Goal: Task Accomplishment & Management: Manage account settings

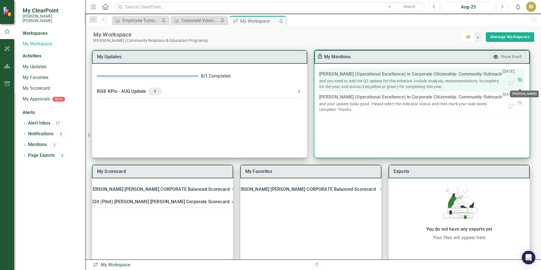
click at [521, 83] on icon "Mark Read" at bounding box center [520, 80] width 6 height 6
click at [521, 100] on icon "Mark Read" at bounding box center [520, 103] width 6 height 6
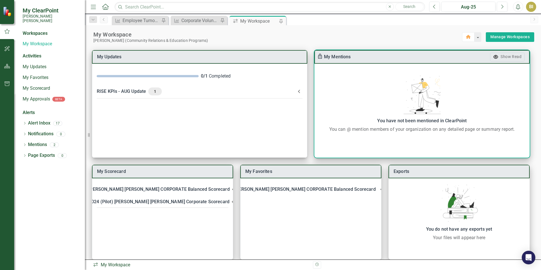
click at [488, 130] on div "You can @ mention members of your organization on any detailed page or summary …" at bounding box center [422, 129] width 210 height 7
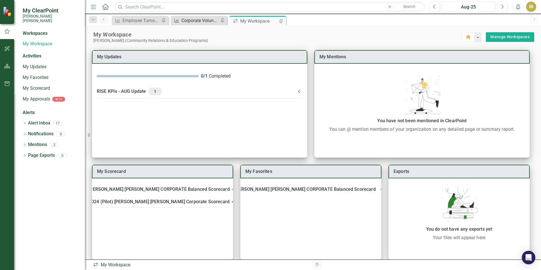
click at [200, 21] on div "Corporate Volunteerism Rate" at bounding box center [199, 20] width 37 height 7
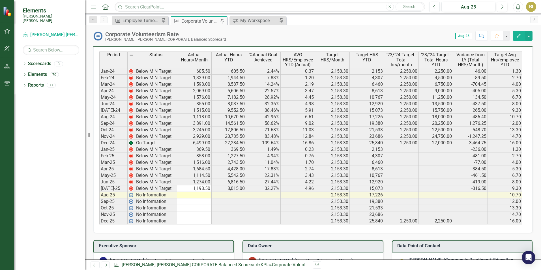
scroll to position [368, 0]
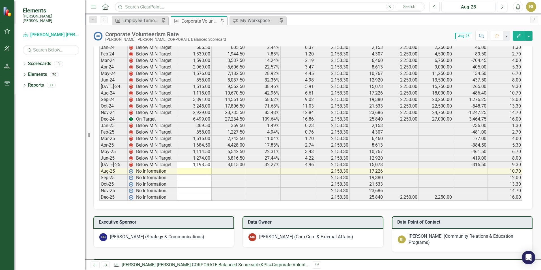
click at [202, 172] on td at bounding box center [194, 171] width 35 height 7
click at [189, 170] on td at bounding box center [194, 171] width 35 height 7
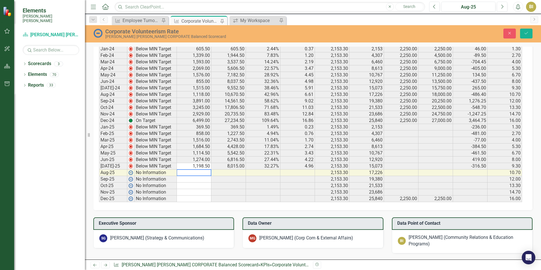
scroll to position [369, 0]
type textarea "1000.5"
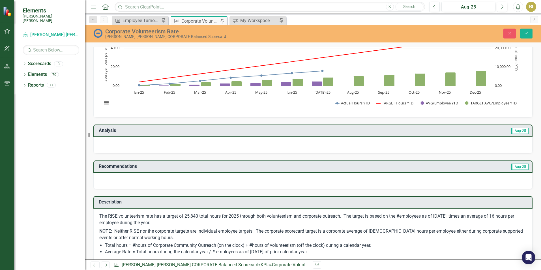
scroll to position [29, 0]
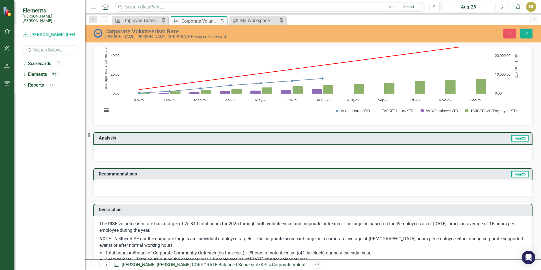
click at [512, 140] on span "Aug-25" at bounding box center [520, 138] width 17 height 6
click at [493, 149] on div at bounding box center [312, 153] width 439 height 16
click at [526, 33] on icon "Save" at bounding box center [526, 33] width 5 height 4
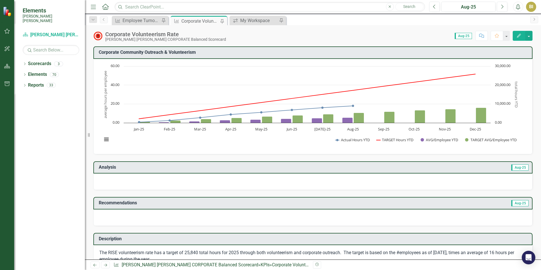
click at [477, 177] on div at bounding box center [312, 182] width 439 height 16
click at [512, 169] on span "Aug-25" at bounding box center [520, 167] width 17 height 6
click at [119, 165] on h3 "Analysis" at bounding box center [205, 167] width 212 height 5
click at [521, 39] on button "Edit" at bounding box center [519, 36] width 12 height 10
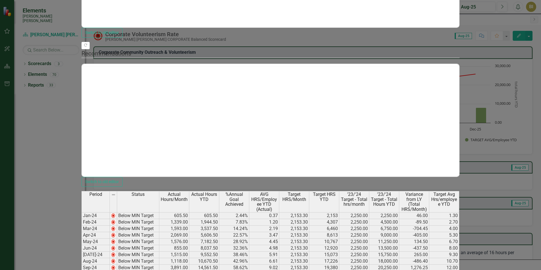
scroll to position [0, 0]
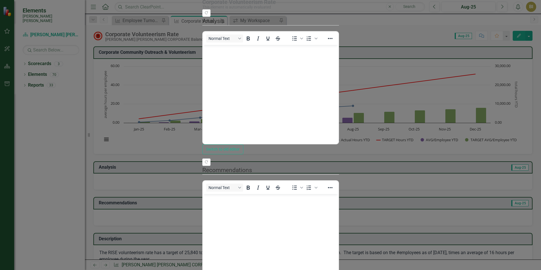
click at [202, 38] on div "KPI KPI Corporate Volunteerism Rate Help Maximize Close Update Fields Update Da…" at bounding box center [270, 134] width 137 height 365
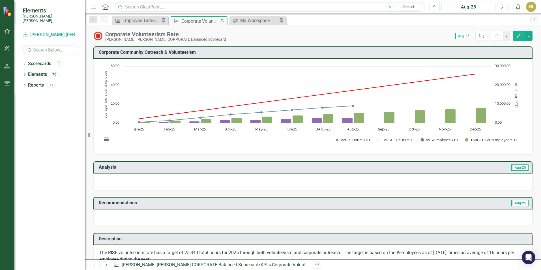
click at [466, 37] on span "Aug-25" at bounding box center [463, 36] width 17 height 6
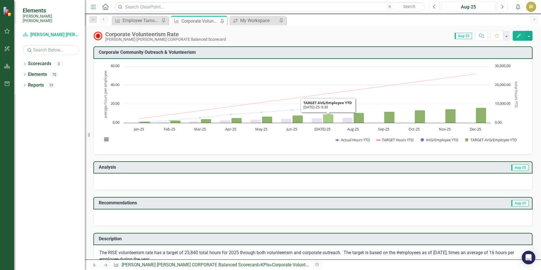
click at [329, 120] on icon "Jul-25, 9.3. TARGET AVG/Employee YTD." at bounding box center [328, 118] width 10 height 9
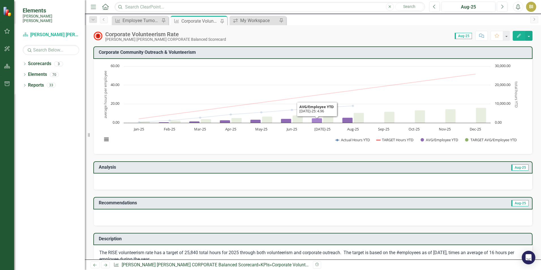
click at [317, 121] on icon "Jul-25, 4.9628483. AVG/Employee YTD." at bounding box center [317, 120] width 10 height 5
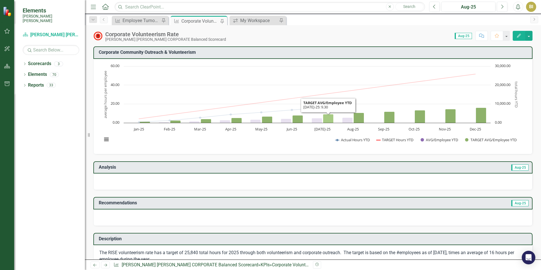
click at [329, 115] on icon "Jul-25, 9.3. TARGET AVG/Employee YTD." at bounding box center [328, 118] width 10 height 9
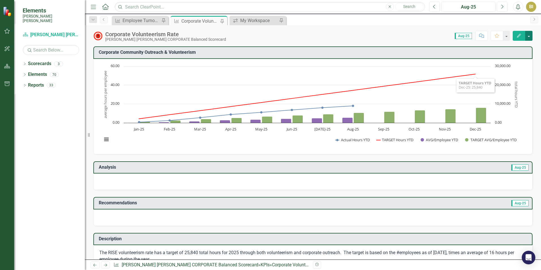
click at [530, 36] on button "button" at bounding box center [528, 36] width 7 height 10
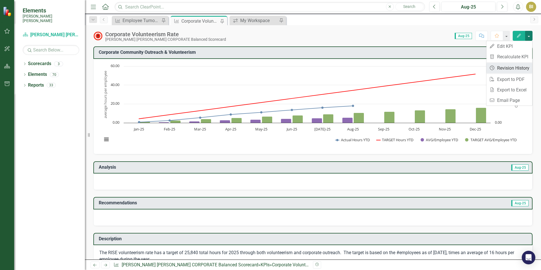
click at [519, 66] on link "Revision History Revision History" at bounding box center [510, 68] width 46 height 10
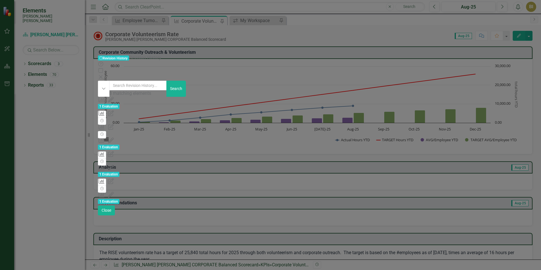
click at [316, 117] on div "Measure 1929202 (Corporate Volunteerism Rate) Period 324542 ([DATE]-25) updated…" at bounding box center [270, 120] width 344 height 7
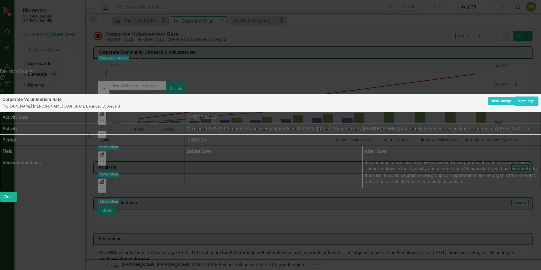
click at [87, 160] on div "Revision History Help Maximize Close Corporate Volunteerism Rate [PERSON_NAME] …" at bounding box center [270, 135] width 541 height 134
click at [64, 152] on div "Revision History Help Maximize Close Corporate Volunteerism Rate [PERSON_NAME] …" at bounding box center [270, 135] width 541 height 134
click at [6, 88] on icon "Close" at bounding box center [3, 90] width 6 height 5
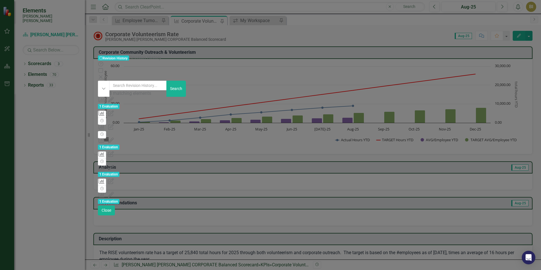
click at [410, 97] on div "KPI Edited Measure 1929202 (Corporate Volunteerism Rate) Period Data Updated by…" at bounding box center [270, 100] width 344 height 6
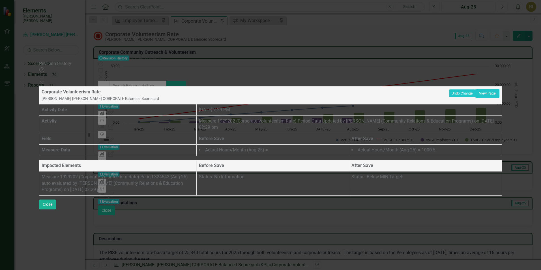
click at [44, 81] on icon at bounding box center [41, 82] width 3 height 3
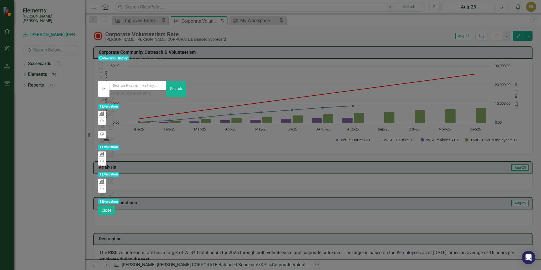
click at [322, 117] on div "Measure 1929202 (Corporate Volunteerism Rate) Period 324542 ([DATE]-25) updated…" at bounding box center [270, 120] width 344 height 7
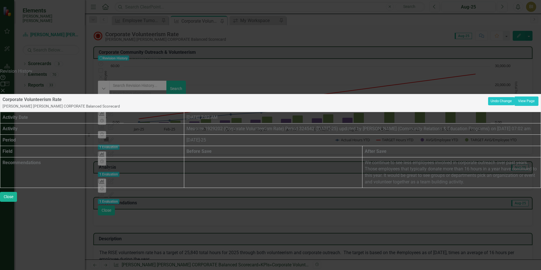
click at [528, 68] on div "Revision History Help Maximize Close" at bounding box center [270, 81] width 541 height 26
click at [6, 88] on icon "Close" at bounding box center [3, 90] width 6 height 5
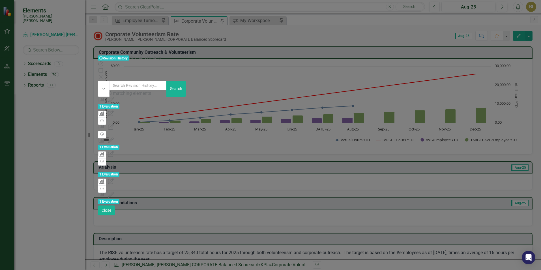
click at [442, 124] on div "KPI Updated Measure 1929202 (Corporate Volunteerism Rate) Period 324542 ([DATE]…" at bounding box center [270, 131] width 344 height 14
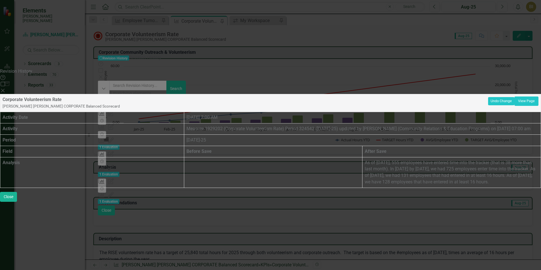
drag, startPoint x: 527, startPoint y: 121, endPoint x: 398, endPoint y: 92, distance: 132.3
click at [398, 157] on td "As of [DATE], 555 employees have entered time into the tracker (that is 38 more…" at bounding box center [452, 172] width 179 height 31
drag, startPoint x: 398, startPoint y: 92, endPoint x: 401, endPoint y: 94, distance: 3.2
copy p "As of [DATE], 555 employees have entered time into the tracker (that is 38 more…"
click at [45, 97] on div "Revision History Help Maximize Close Corporate Volunteerism Rate [PERSON_NAME] …" at bounding box center [270, 135] width 541 height 134
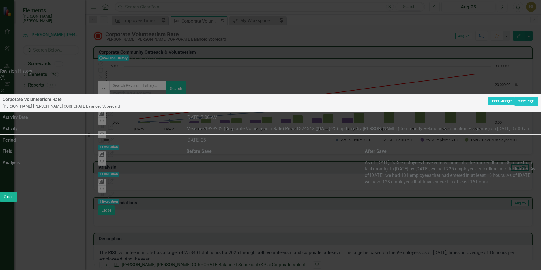
click at [5, 89] on icon at bounding box center [2, 90] width 3 height 3
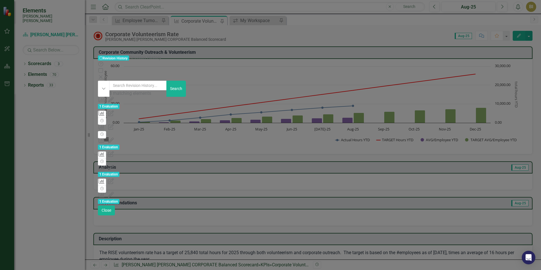
click at [102, 75] on icon at bounding box center [100, 76] width 3 height 3
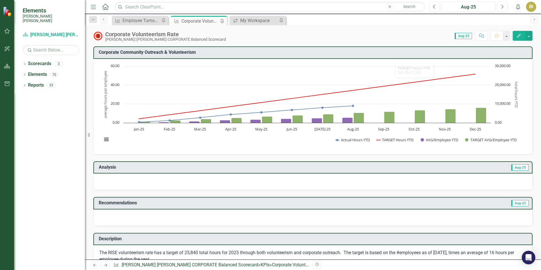
click at [518, 167] on span "Aug-25" at bounding box center [520, 167] width 17 height 6
click at [514, 167] on span "Aug-25" at bounding box center [520, 167] width 17 height 6
click at [519, 38] on button "Edit" at bounding box center [519, 36] width 12 height 10
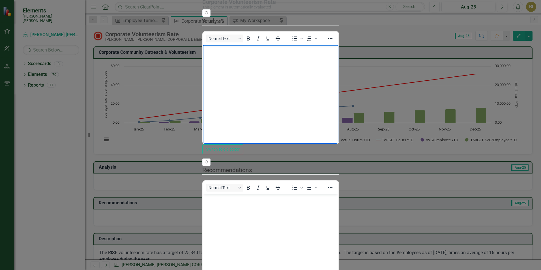
click at [218, 56] on body "Rich Text Area. Press ALT-0 for help." at bounding box center [271, 87] width 136 height 85
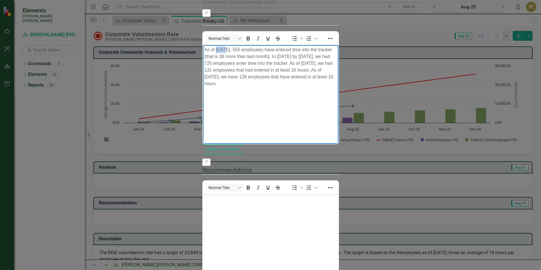
drag, startPoint x: 223, startPoint y: 48, endPoint x: 217, endPoint y: 50, distance: 6.6
click at [217, 50] on p "As of [DATE], 555 employees have entered time into the tracker (that is 38 more…" at bounding box center [270, 66] width 133 height 41
drag, startPoint x: 245, startPoint y: 49, endPoint x: 239, endPoint y: 50, distance: 6.6
click at [239, 50] on p "As of [DATE], 555 employees have entered time into the tracker (that is 38 more…" at bounding box center [270, 66] width 133 height 41
drag, startPoint x: 359, startPoint y: 48, endPoint x: 354, endPoint y: 48, distance: 4.8
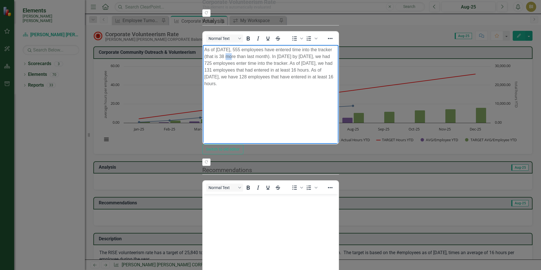
click at [337, 48] on p "As of [DATE], 555 employees have entered time into the tracker (that is 38 more…" at bounding box center [270, 66] width 133 height 41
drag, startPoint x: 438, startPoint y: 49, endPoint x: 429, endPoint y: 49, distance: 8.8
click at [337, 49] on p "As of [DATE], 555 employees have entered time into the tracker (that is 47 more…" at bounding box center [270, 66] width 133 height 41
drag, startPoint x: 475, startPoint y: 48, endPoint x: 469, endPoint y: 48, distance: 6.2
click at [337, 48] on p "As of [DATE], 555 employees have entered time into the tracker (that is 47 more…" at bounding box center [270, 66] width 133 height 41
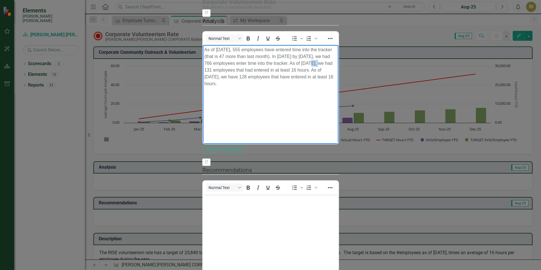
drag, startPoint x: 211, startPoint y: 54, endPoint x: 205, endPoint y: 56, distance: 6.8
click at [205, 56] on p "As of [DATE], 555 employees have entered time into the tracker (that is 47 more…" at bounding box center [270, 66] width 133 height 41
click at [253, 55] on p "As of [DATE], 555 employees have entered time into the tracker (that is 47 more…" at bounding box center [270, 66] width 133 height 41
drag, startPoint x: 413, startPoint y: 56, endPoint x: 409, endPoint y: 55, distance: 4.0
click at [337, 55] on p "As of [DATE], 555 employees have entered time into the tracker (that is 47 more…" at bounding box center [270, 66] width 133 height 41
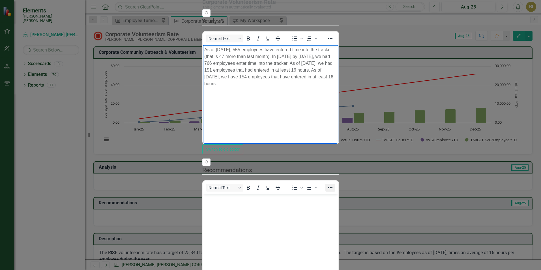
scroll to position [65, 0]
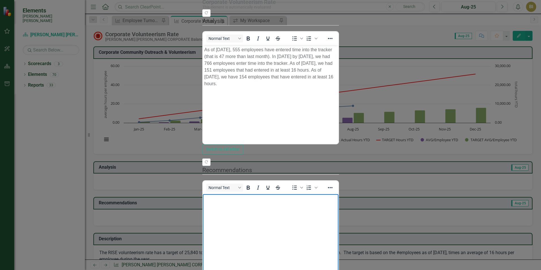
click at [313, 215] on body "Rich Text Area. Press ALT-0 for help." at bounding box center [271, 236] width 136 height 85
click at [337, 54] on p "As of [DATE], 555 employees have entered time into the tracker (that is 47 more…" at bounding box center [270, 66] width 133 height 41
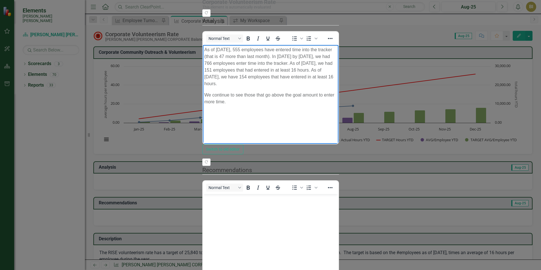
drag, startPoint x: 360, startPoint y: 68, endPoint x: 200, endPoint y: 73, distance: 159.7
click at [203, 73] on html "As of [DATE], 555 employees have entered time into the tracker (that is 47 more…" at bounding box center [271, 87] width 136 height 85
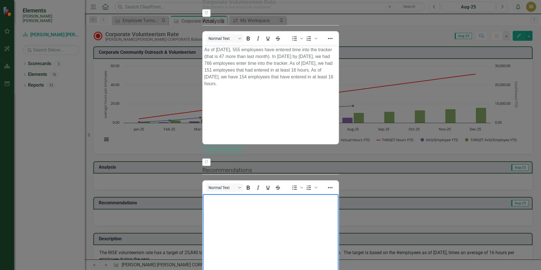
click at [291, 231] on body "Rich Text Area. Press ALT-0 for help." at bounding box center [271, 236] width 136 height 85
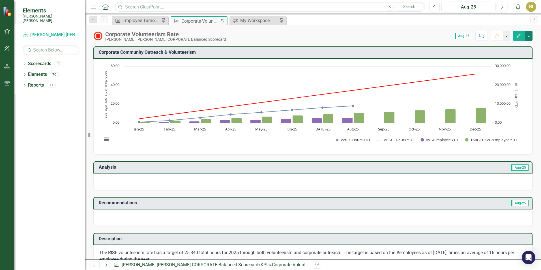
click at [527, 36] on button "button" at bounding box center [528, 36] width 7 height 10
click at [518, 68] on link "Revision History Revision History" at bounding box center [510, 68] width 46 height 10
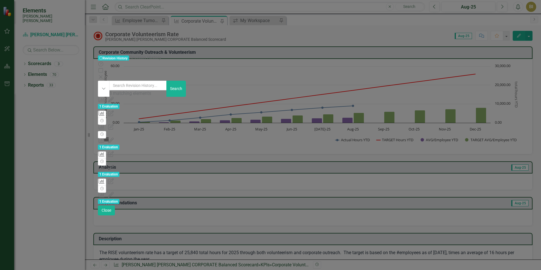
click at [280, 123] on div "[PERSON_NAME] [PERSON_NAME] CORPORATE Balanced Scorecard" at bounding box center [270, 126] width 344 height 7
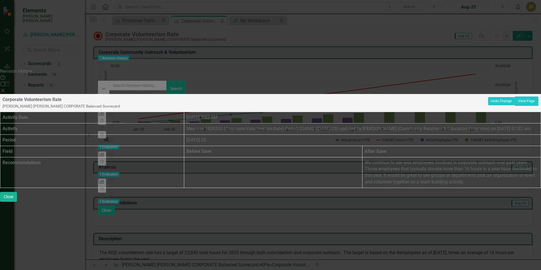
drag, startPoint x: 494, startPoint y: 120, endPoint x: 398, endPoint y: 94, distance: 99.2
click at [398, 157] on td "We continue to see less employees involved in corporate outreach over past year…" at bounding box center [452, 172] width 179 height 31
copy p "We continue to see less employees involved in corporate outreach over past year…"
click at [99, 130] on div "Revision History Help Maximize Close Corporate Volunteerism Rate [PERSON_NAME] …" at bounding box center [270, 135] width 541 height 134
click at [40, 87] on div "Revision History Help Maximize Close Corporate Volunteerism Rate [PERSON_NAME] …" at bounding box center [270, 135] width 541 height 134
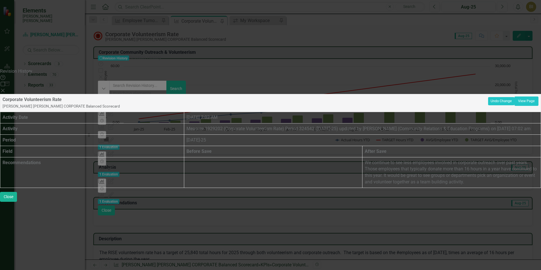
click at [69, 139] on div "Revision History Help Maximize Close Corporate Volunteerism Rate [PERSON_NAME] …" at bounding box center [270, 135] width 541 height 134
click at [124, 169] on div "Corporate Volunteerism Rate [PERSON_NAME] [PERSON_NAME] CORPORATE Balanced Scor…" at bounding box center [270, 141] width 541 height 94
click at [337, 172] on div "Corporate Volunteerism Rate [PERSON_NAME] [PERSON_NAME] CORPORATE Balanced Scor…" at bounding box center [270, 141] width 541 height 94
click at [6, 88] on icon "Close" at bounding box center [3, 90] width 6 height 5
click at [104, 75] on icon "Close" at bounding box center [101, 77] width 6 height 5
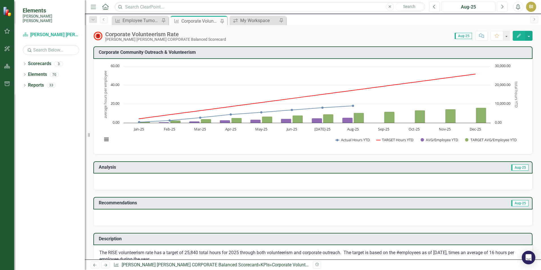
click at [522, 38] on button "Edit" at bounding box center [519, 36] width 12 height 10
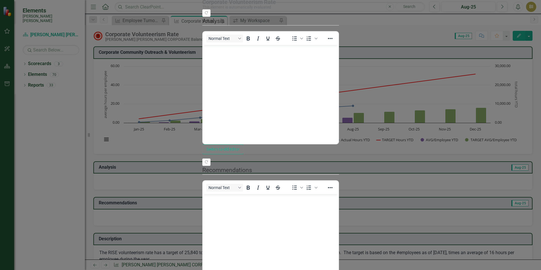
click at [338, 64] on body "Rich Text Area. Press ALT-0 for help." at bounding box center [271, 87] width 136 height 85
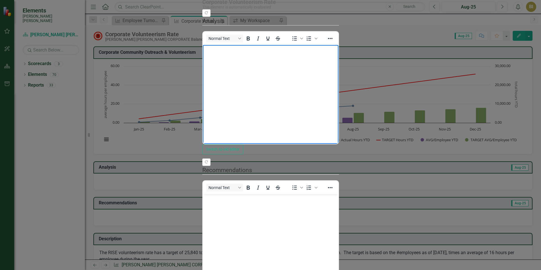
drag, startPoint x: 312, startPoint y: 245, endPoint x: 275, endPoint y: 211, distance: 50.1
click at [275, 211] on body "Rich Text Area. Press ALT-0 for help." at bounding box center [271, 236] width 136 height 85
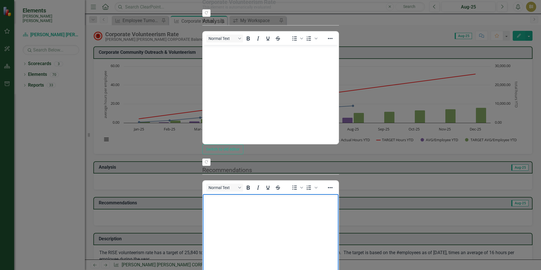
paste body "Rich Text Area. Press ALT-0 for help."
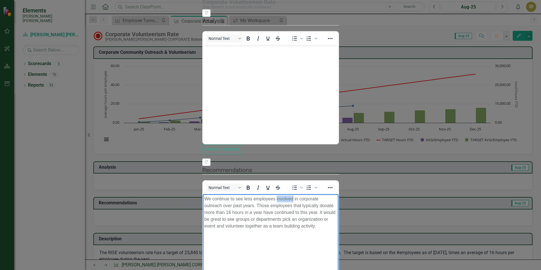
drag, startPoint x: 276, startPoint y: 198, endPoint x: 292, endPoint y: 198, distance: 16.1
click at [292, 198] on p "We continue to see less employees involved in corporate outreach over past year…" at bounding box center [270, 213] width 133 height 34
drag, startPoint x: 358, startPoint y: 198, endPoint x: 315, endPoint y: 198, distance: 43.3
click at [315, 198] on p "We continue to see less employees entering time in the reach over past years. T…" at bounding box center [270, 213] width 133 height 34
drag, startPoint x: 471, startPoint y: 205, endPoint x: 386, endPoint y: 201, distance: 84.7
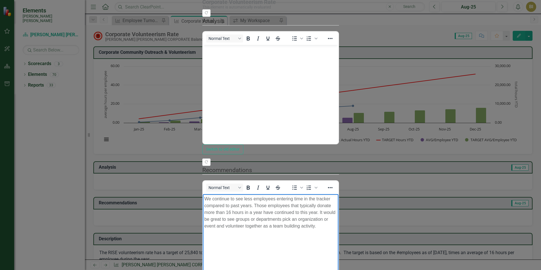
click at [337, 201] on p "We continue to see less employees entering time in the tracker compared to past…" at bounding box center [270, 213] width 133 height 34
click at [213, 204] on p "We continue to see less employees entering time in the tracker compared to past…" at bounding box center [270, 213] width 133 height 34
click at [215, 205] on p "We continue to see less employees entering time in the tracker compared to past…" at bounding box center [270, 213] width 133 height 34
drag, startPoint x: 456, startPoint y: 216, endPoint x: 200, endPoint y: 215, distance: 256.2
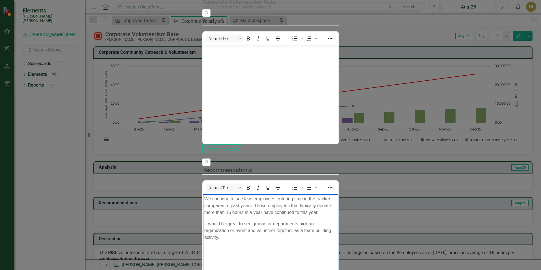
click at [203, 215] on html "We continue to see less employees entering time in the tracker compared to past…" at bounding box center [271, 236] width 136 height 85
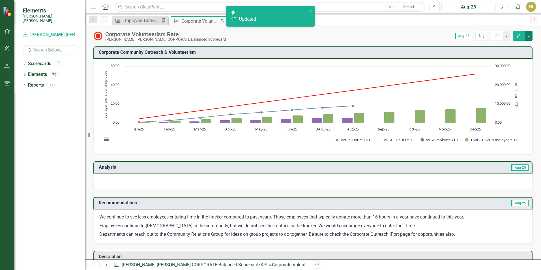
click at [530, 34] on button "button" at bounding box center [528, 36] width 7 height 10
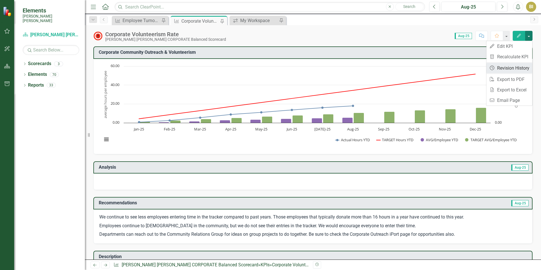
click at [520, 66] on link "Revision History Revision History" at bounding box center [510, 68] width 46 height 10
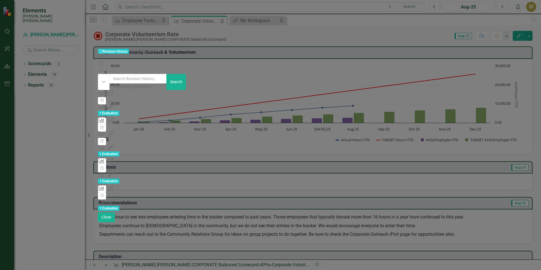
click at [386, 123] on div "Measure 1929202 (Corporate Volunteerism Rate) Period 324542 ([DATE]-25) updated…" at bounding box center [270, 126] width 344 height 7
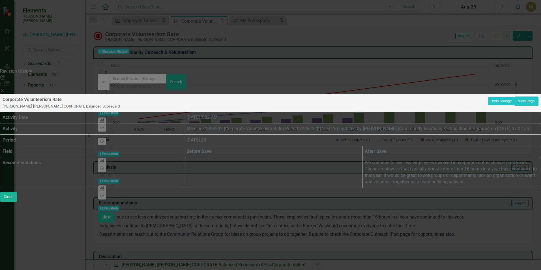
click at [5, 89] on icon at bounding box center [2, 90] width 3 height 3
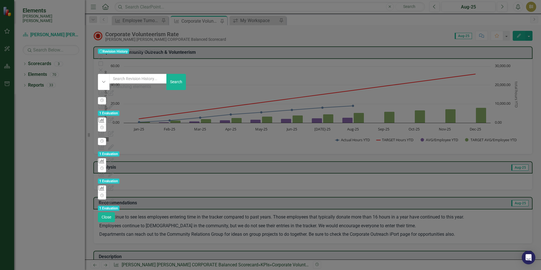
click at [442, 131] on div "KPI Updated Measure 1929202 (Corporate Volunteerism Rate) Period 324542 ([DATE]…" at bounding box center [270, 138] width 344 height 14
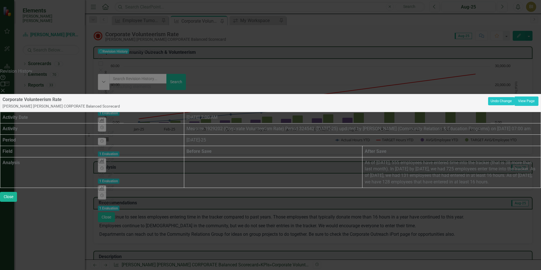
click at [512, 160] on p "As of [DATE], 555 employees have entered time into the tracker (that is 38 more…" at bounding box center [452, 173] width 174 height 26
drag, startPoint x: 525, startPoint y: 120, endPoint x: 400, endPoint y: 94, distance: 128.1
click at [400, 160] on p "As of [DATE], 555 employees have entered time into the tracker (that is 38 more…" at bounding box center [452, 173] width 174 height 26
copy p "As of [DATE], 555 employees have entered time into the tracker (that is 38 more…"
click at [6, 88] on icon "Close" at bounding box center [3, 90] width 6 height 5
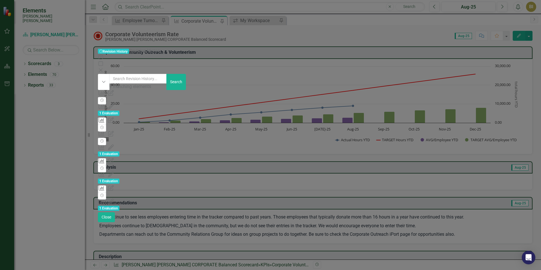
click at [102, 69] on icon at bounding box center [100, 70] width 3 height 3
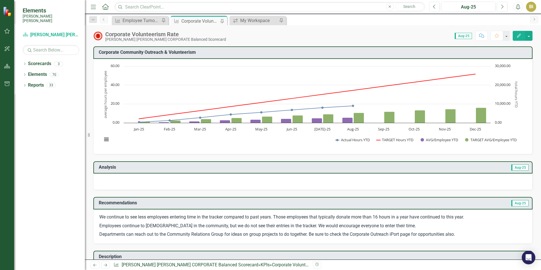
click at [520, 37] on icon "Edit" at bounding box center [519, 36] width 5 height 4
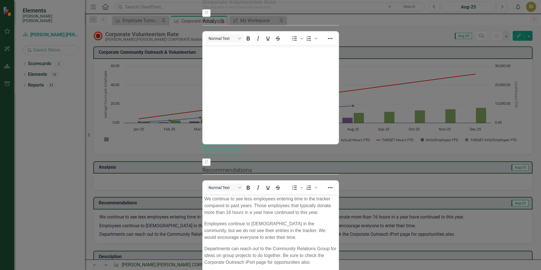
click at [249, 61] on body "Rich Text Area. Press ALT-0 for help." at bounding box center [271, 87] width 136 height 85
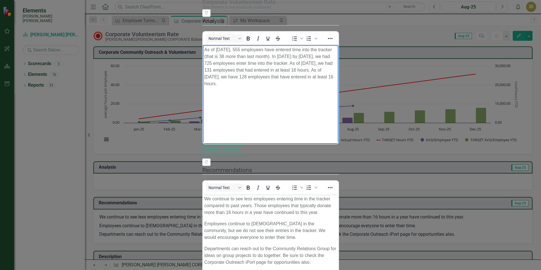
drag, startPoint x: 503, startPoint y: 57, endPoint x: 338, endPoint y: 58, distance: 165.0
click at [337, 58] on p "As of [DATE], 555 employees have entered time into the tracker (that is 38 more…" at bounding box center [270, 66] width 133 height 41
click at [337, 49] on p "As of [DATE], 555 employees have entered time into the tracker (that is 38 more…" at bounding box center [270, 59] width 133 height 27
click at [337, 50] on p "As of [DATE], 555 employees have entered time into the tracker (that is 38 more…" at bounding box center [270, 66] width 133 height 41
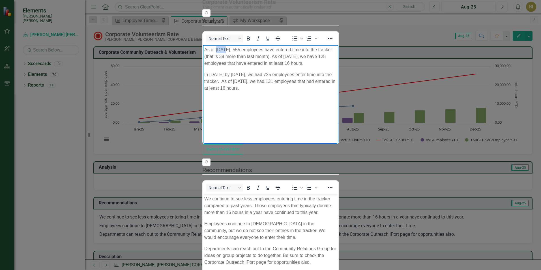
drag, startPoint x: 224, startPoint y: 47, endPoint x: 216, endPoint y: 50, distance: 8.2
click at [216, 50] on p "As of [DATE], 555 employees have entered time into the tracker (that is 38 more…" at bounding box center [270, 56] width 133 height 20
drag, startPoint x: 427, startPoint y: 48, endPoint x: 418, endPoint y: 49, distance: 8.8
click at [337, 49] on p "As of [DATE], 555 employees have entered time into the tracker (that is 38 more…" at bounding box center [270, 56] width 133 height 20
drag, startPoint x: 235, startPoint y: 67, endPoint x: 227, endPoint y: 66, distance: 7.8
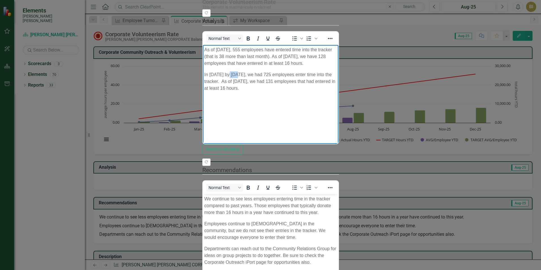
click at [227, 71] on p "In [DATE] by [DATE], we had 725 employees enter time into the tracker. As of [D…" at bounding box center [270, 81] width 133 height 20
drag, startPoint x: 371, startPoint y: 66, endPoint x: 364, endPoint y: 67, distance: 6.6
click at [337, 71] on p "In [DATE] by [DATE], we had 725 employees enter time into the tracker. As of [D…" at bounding box center [270, 81] width 133 height 20
drag, startPoint x: 245, startPoint y: 48, endPoint x: 239, endPoint y: 47, distance: 5.4
click at [239, 47] on p "As of [DATE], 555 employees have entered time into the tracker (that is 38 more…" at bounding box center [270, 56] width 133 height 20
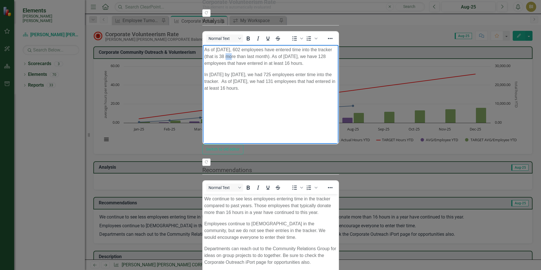
drag, startPoint x: 358, startPoint y: 49, endPoint x: 355, endPoint y: 49, distance: 3.1
click at [337, 49] on p "As of [DATE], 602 employees have entered time into the tracker (that is 38 more…" at bounding box center [270, 56] width 133 height 20
drag, startPoint x: 471, startPoint y: 47, endPoint x: 464, endPoint y: 48, distance: 6.5
click at [337, 48] on p "As of [DATE], 602 employees have entered time into the tracker (that is 47 more…" at bounding box center [270, 56] width 133 height 20
drag, startPoint x: 272, startPoint y: 68, endPoint x: 266, endPoint y: 66, distance: 6.2
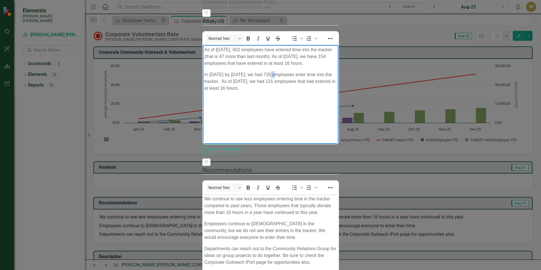
click at [266, 71] on p "In [DATE] by [DATE], we had 725 employees enter time into the tracker. As of [D…" at bounding box center [270, 81] width 133 height 20
click at [337, 71] on p "In [DATE] by [DATE], we had 766 employees enter time into the tracker. As of [D…" at bounding box center [270, 81] width 133 height 20
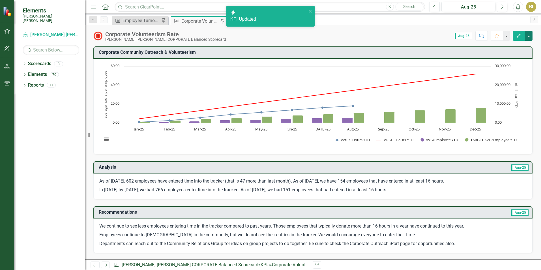
click at [531, 39] on button "button" at bounding box center [528, 36] width 7 height 10
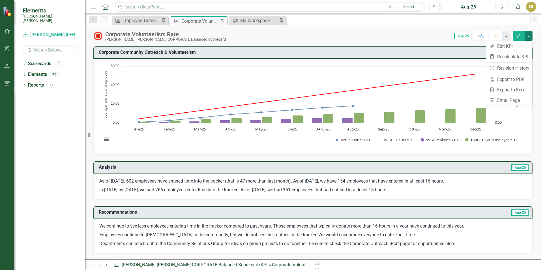
click at [507, 37] on button "button" at bounding box center [506, 36] width 7 height 10
click at [518, 36] on icon "Edit" at bounding box center [519, 36] width 5 height 4
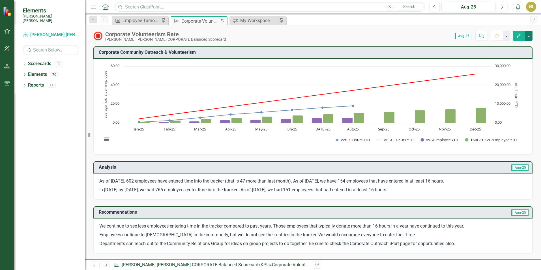
click at [528, 36] on button "button" at bounding box center [528, 36] width 7 height 10
click at [423, 173] on div "Analysis Aug-25" at bounding box center [312, 167] width 439 height 12
click at [538, 18] on link "Next" at bounding box center [534, 19] width 8 height 7
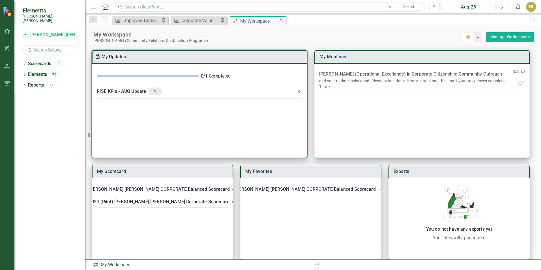
click at [292, 93] on div "RISE KPIs - AUG Update 1" at bounding box center [196, 91] width 199 height 8
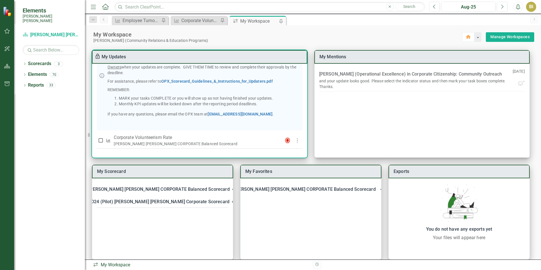
scroll to position [85, 0]
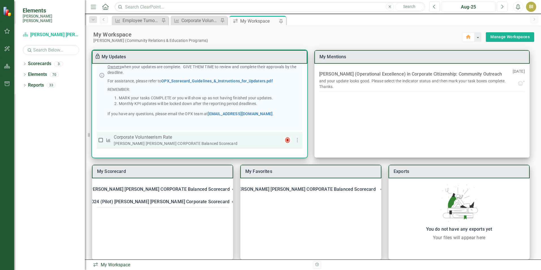
click at [189, 141] on div "[PERSON_NAME] [PERSON_NAME] CORPORATE Balanced Scorecard" at bounding box center [196, 144] width 164 height 6
click at [101, 139] on input "checkbox" at bounding box center [101, 140] width 6 height 6
checkbox input "true"
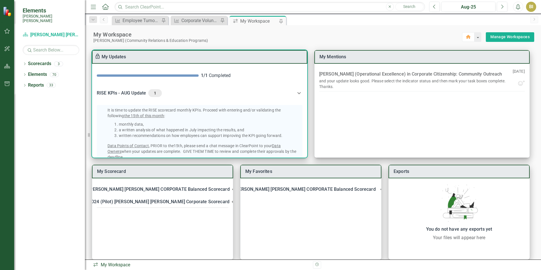
scroll to position [0, 0]
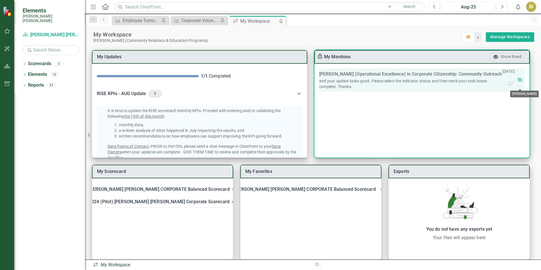
click at [522, 83] on icon "Mark Read" at bounding box center [520, 80] width 6 height 6
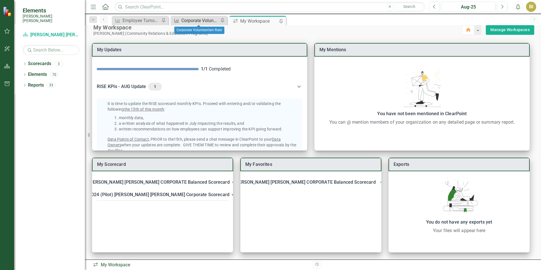
click at [196, 20] on div "Corporate Volunteerism Rate" at bounding box center [199, 20] width 37 height 7
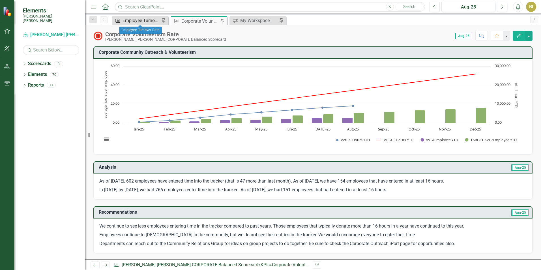
click at [144, 23] on div "Employee Turnover Rate​" at bounding box center [141, 20] width 37 height 7
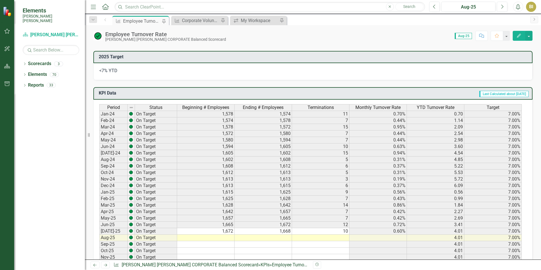
scroll to position [283, 0]
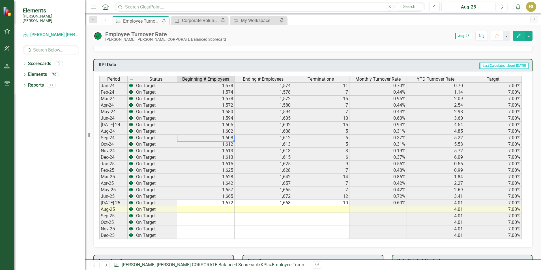
click at [228, 137] on td "1,608" at bounding box center [205, 138] width 57 height 7
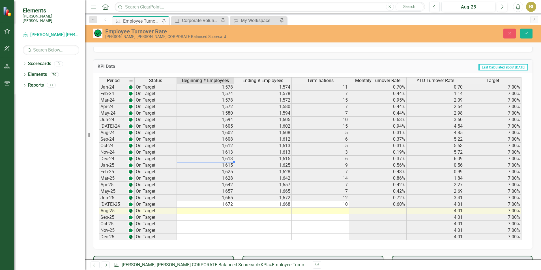
click at [229, 161] on td "1,613" at bounding box center [205, 159] width 57 height 7
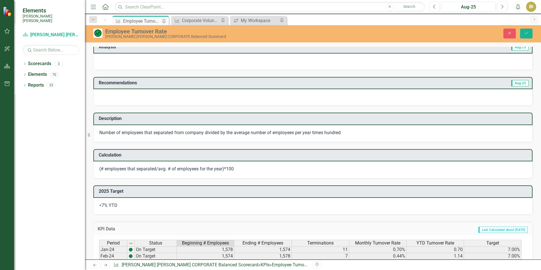
scroll to position [45, 0]
